Goal: Use online tool/utility: Utilize a website feature to perform a specific function

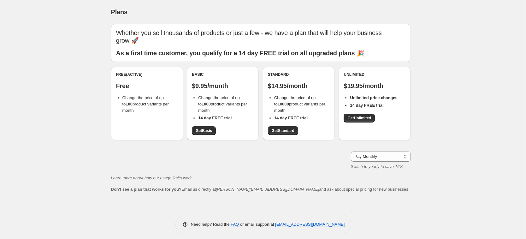
click at [140, 120] on div "Free (Active) Free Change the price of up to 100 product variants per month" at bounding box center [147, 103] width 72 height 73
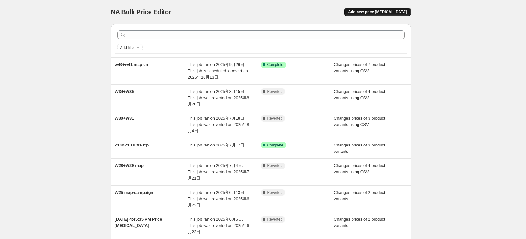
click at [391, 9] on span "Add new price change job" at bounding box center [377, 11] width 59 height 5
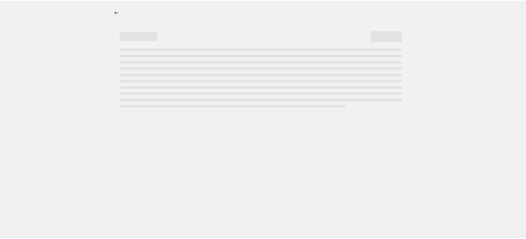
select select "percentage"
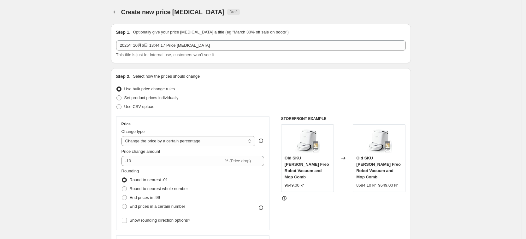
click at [118, 13] on icon "Price change jobs" at bounding box center [115, 12] width 6 height 6
